Goal: Information Seeking & Learning: Learn about a topic

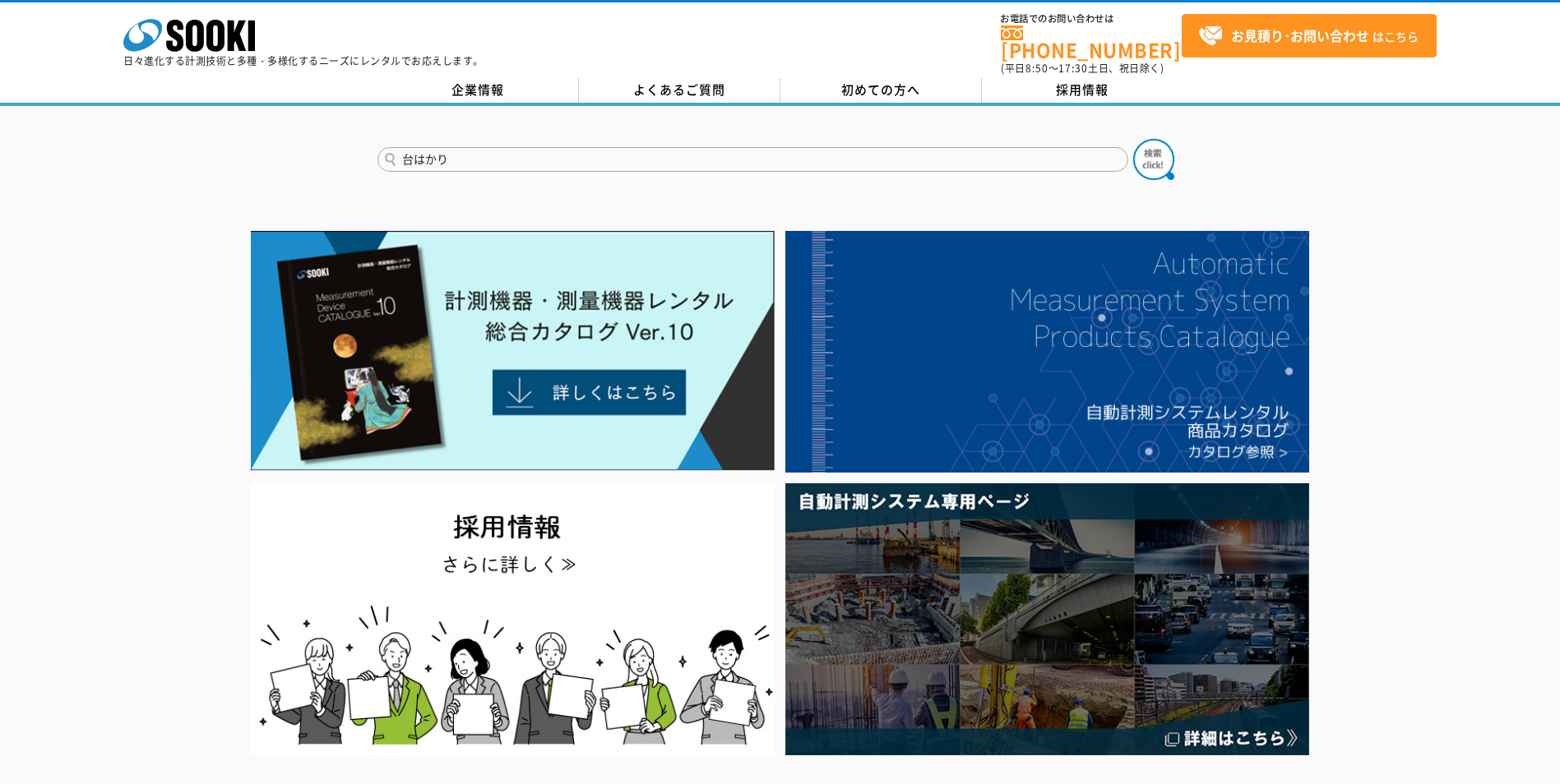
type input "台はかり"
click at [1133, 138] on button at bounding box center [1153, 158] width 41 height 41
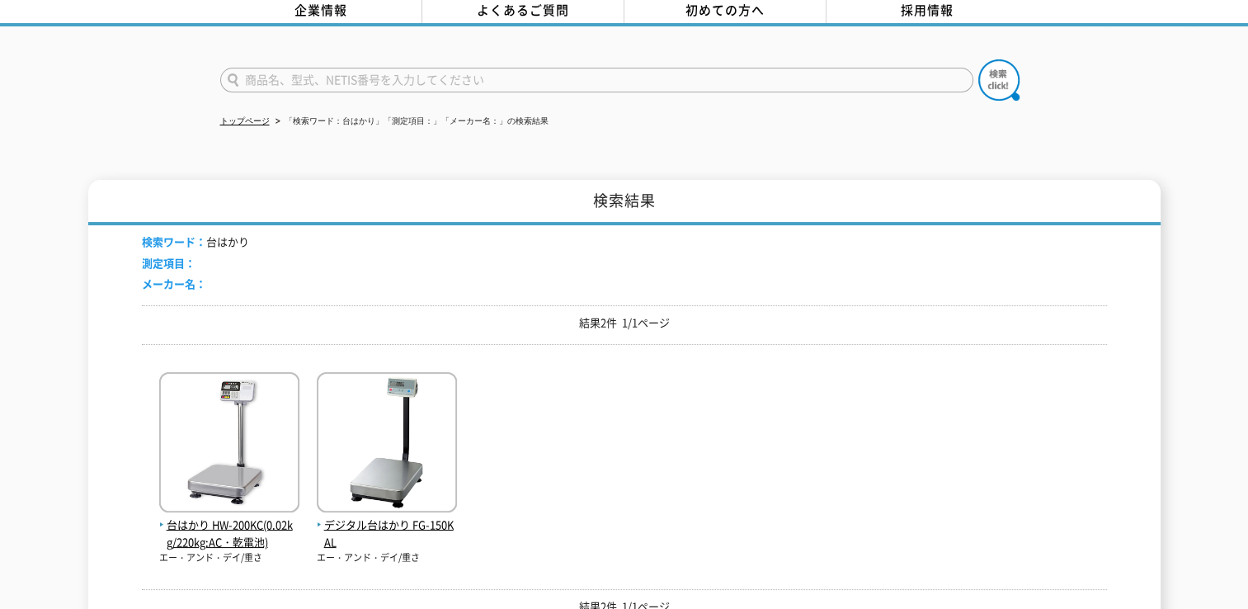
scroll to position [165, 0]
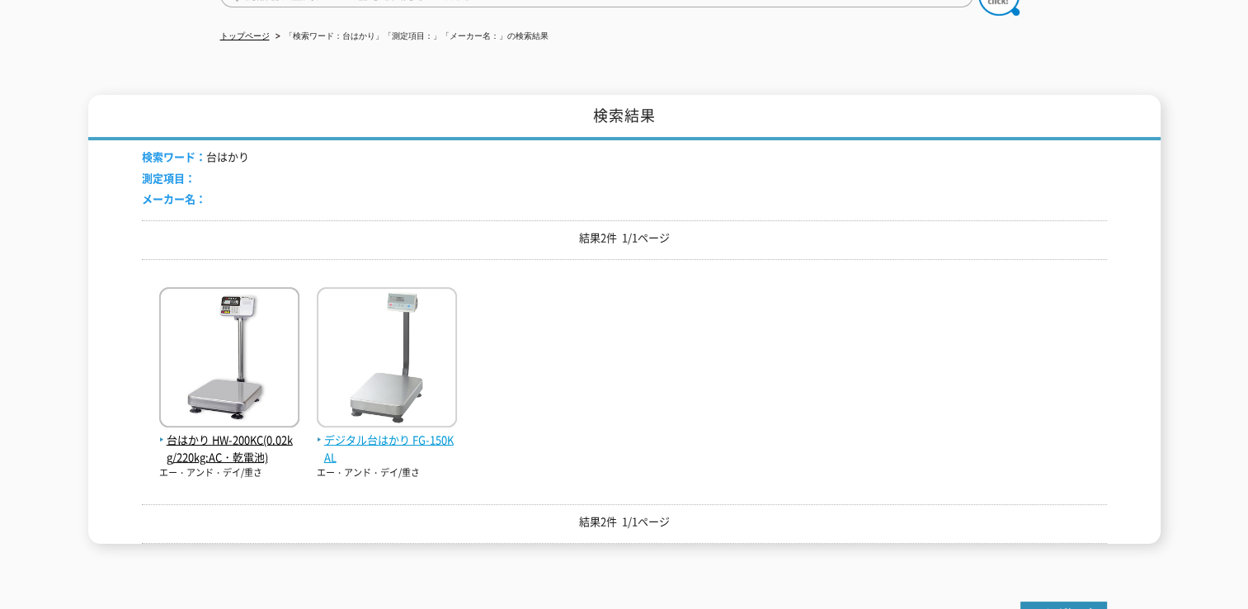
click at [341, 345] on img at bounding box center [387, 359] width 140 height 144
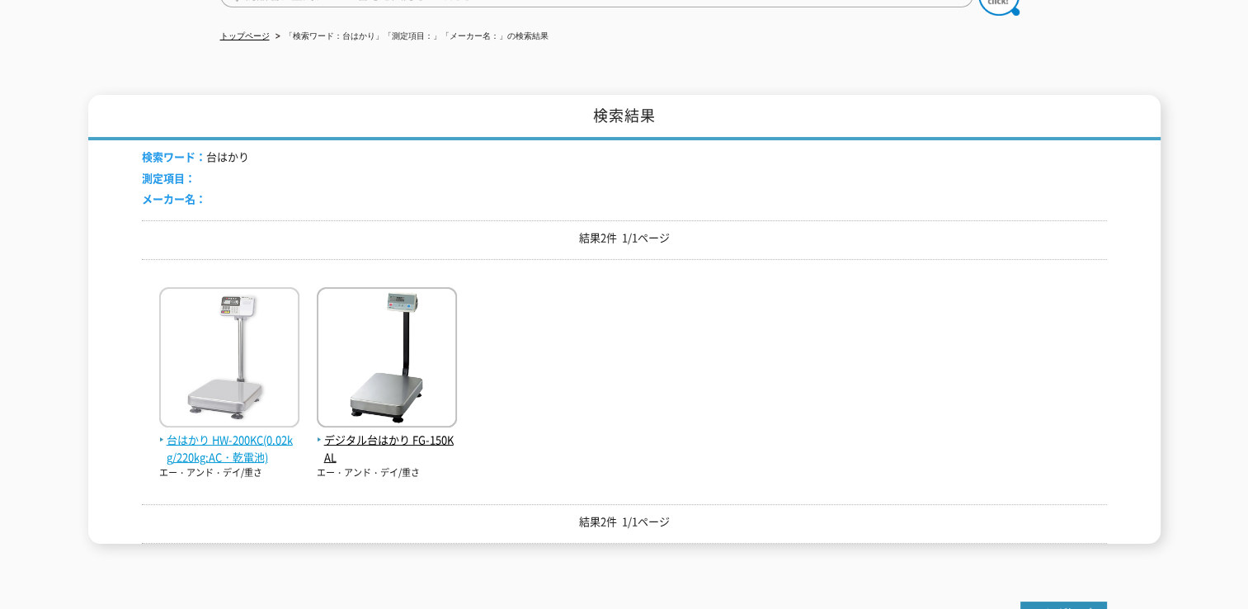
click at [181, 368] on img at bounding box center [229, 359] width 140 height 144
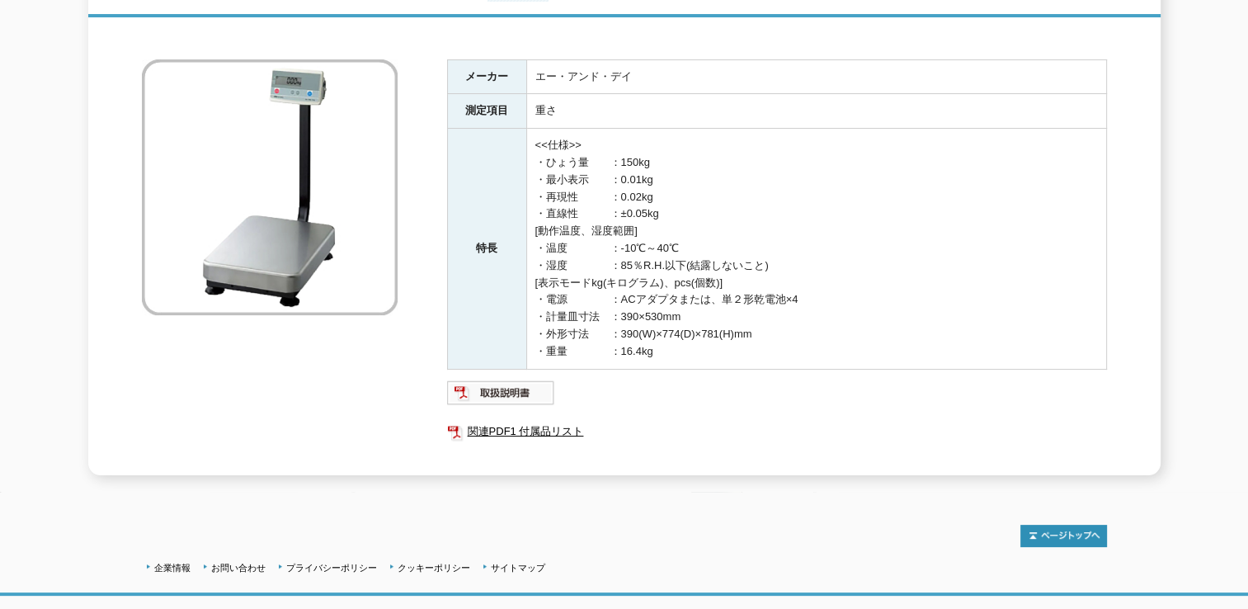
scroll to position [82, 0]
